Goal: Register for event/course

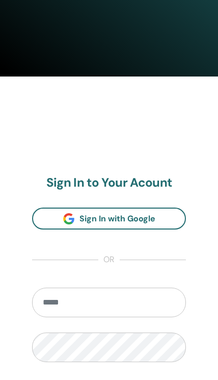
scroll to position [413, 0]
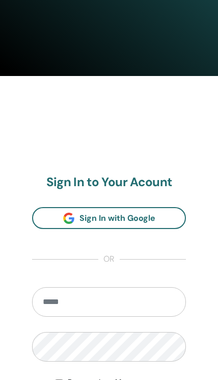
click at [65, 222] on span at bounding box center [68, 217] width 11 height 11
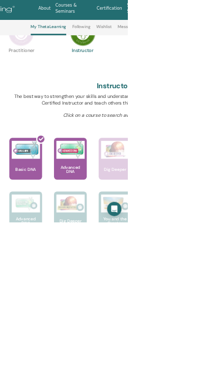
scroll to position [196, 160]
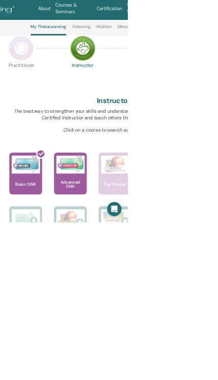
click at [114, 287] on img at bounding box center [121, 280] width 48 height 31
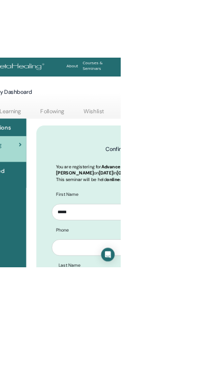
scroll to position [0, 105]
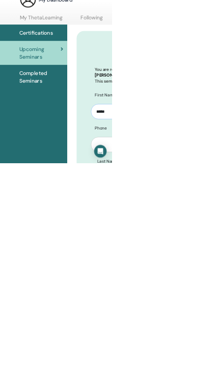
scroll to position [0, 22]
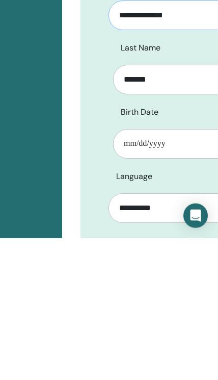
scroll to position [213, 91]
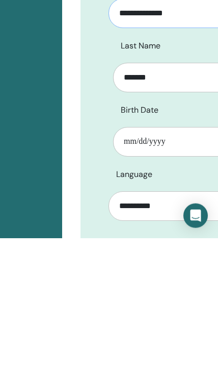
type input "**********"
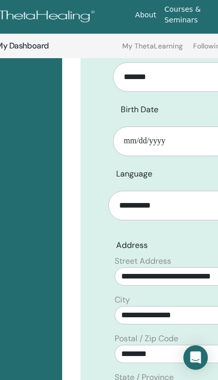
scroll to position [355, 91]
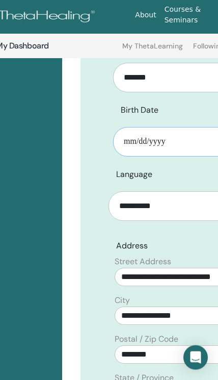
type input "**********"
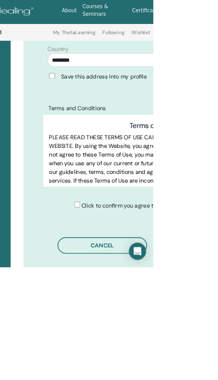
scroll to position [702, 138]
click at [109, 287] on div "Click to confirm you agree to the Terms and Conditions" at bounding box center [213, 292] width 215 height 12
click at [98, 292] on div "Click to confirm you agree to the Terms and Conditions" at bounding box center [217, 292] width 311 height 12
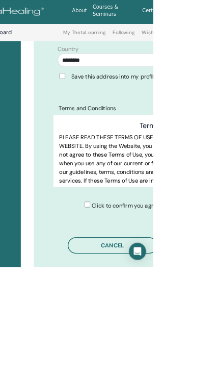
scroll to position [702, 123]
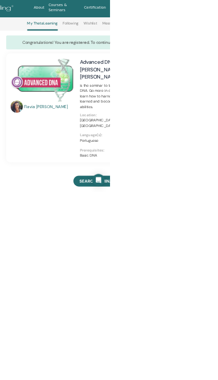
scroll to position [82, 158]
